Goal: Obtain resource: Obtain resource

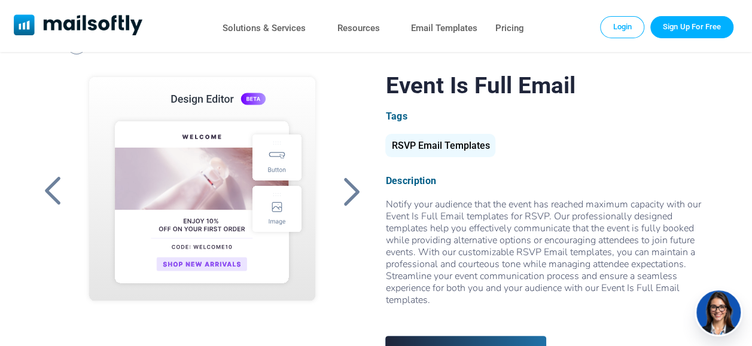
scroll to position [60, 0]
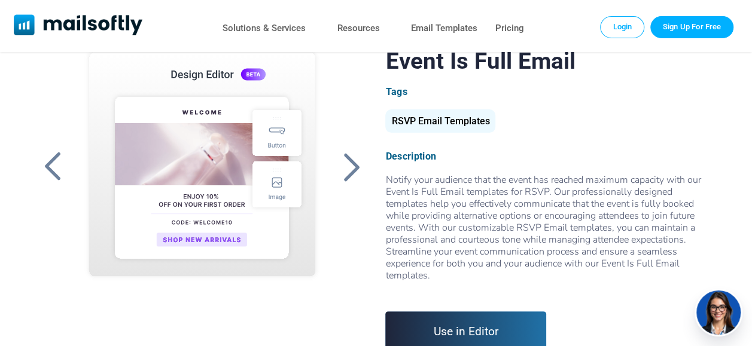
click at [446, 185] on div "Notify your audience that the event has reached maximum capacity with our Event…" at bounding box center [549, 234] width 329 height 120
click at [456, 126] on div "RSVP Email Templates" at bounding box center [440, 120] width 110 height 23
click at [345, 176] on div at bounding box center [351, 166] width 30 height 31
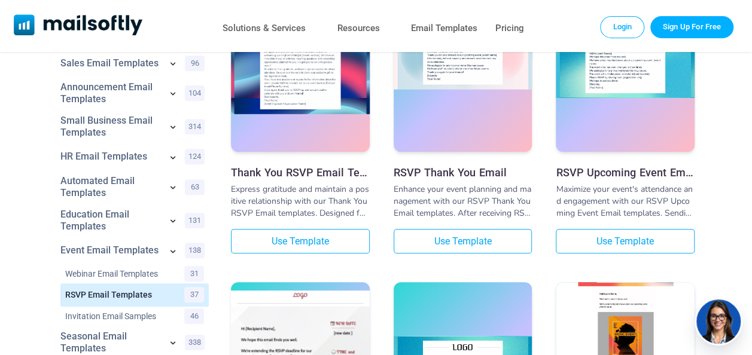
scroll to position [179, 0]
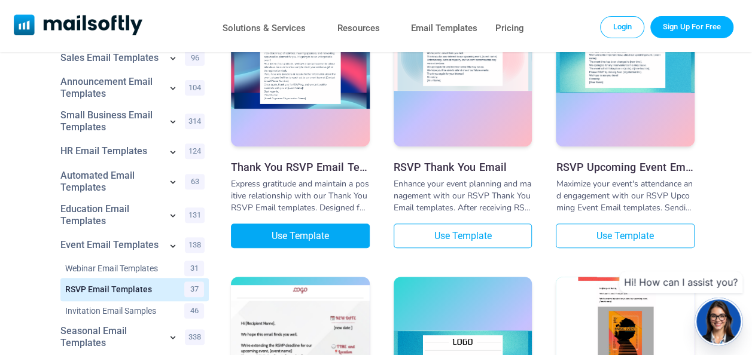
click at [315, 230] on link "Use Template" at bounding box center [300, 236] width 139 height 25
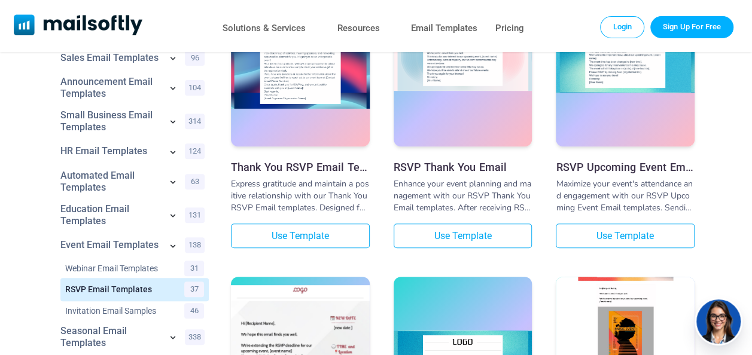
scroll to position [0, 0]
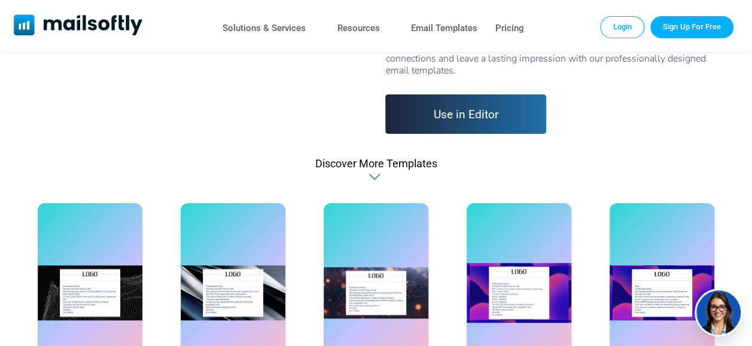
scroll to position [60, 0]
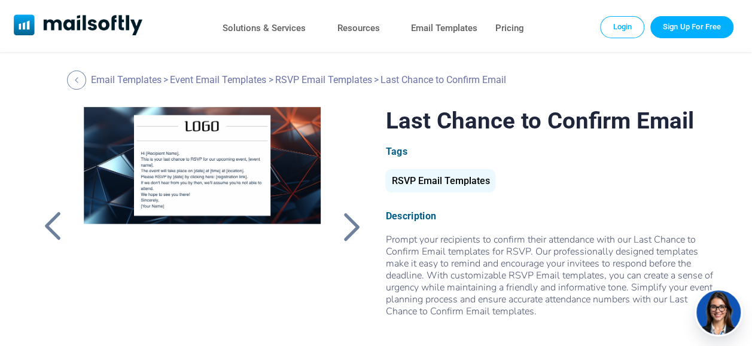
click at [60, 214] on div at bounding box center [53, 226] width 30 height 31
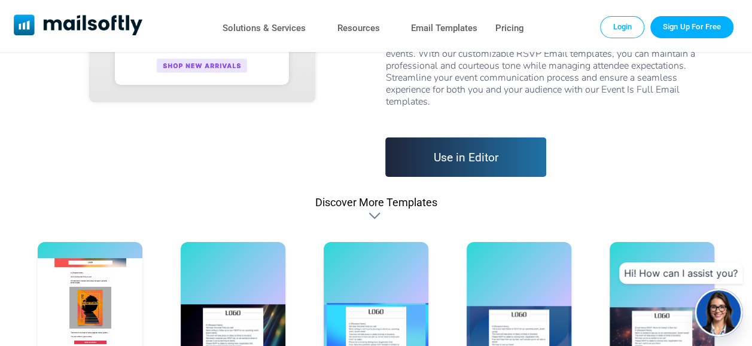
scroll to position [120, 0]
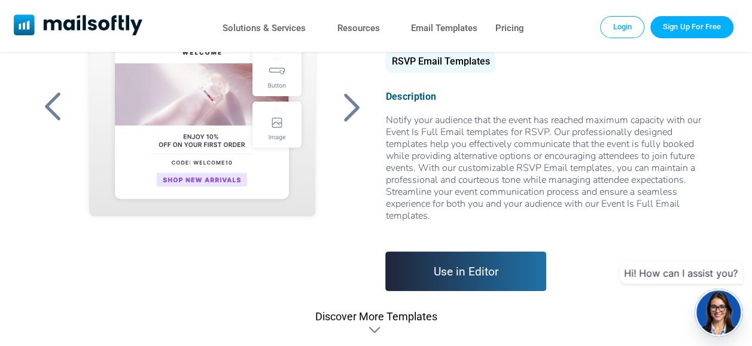
click at [505, 272] on link "Use in Editor" at bounding box center [465, 271] width 161 height 39
